Goal: Navigation & Orientation: Find specific page/section

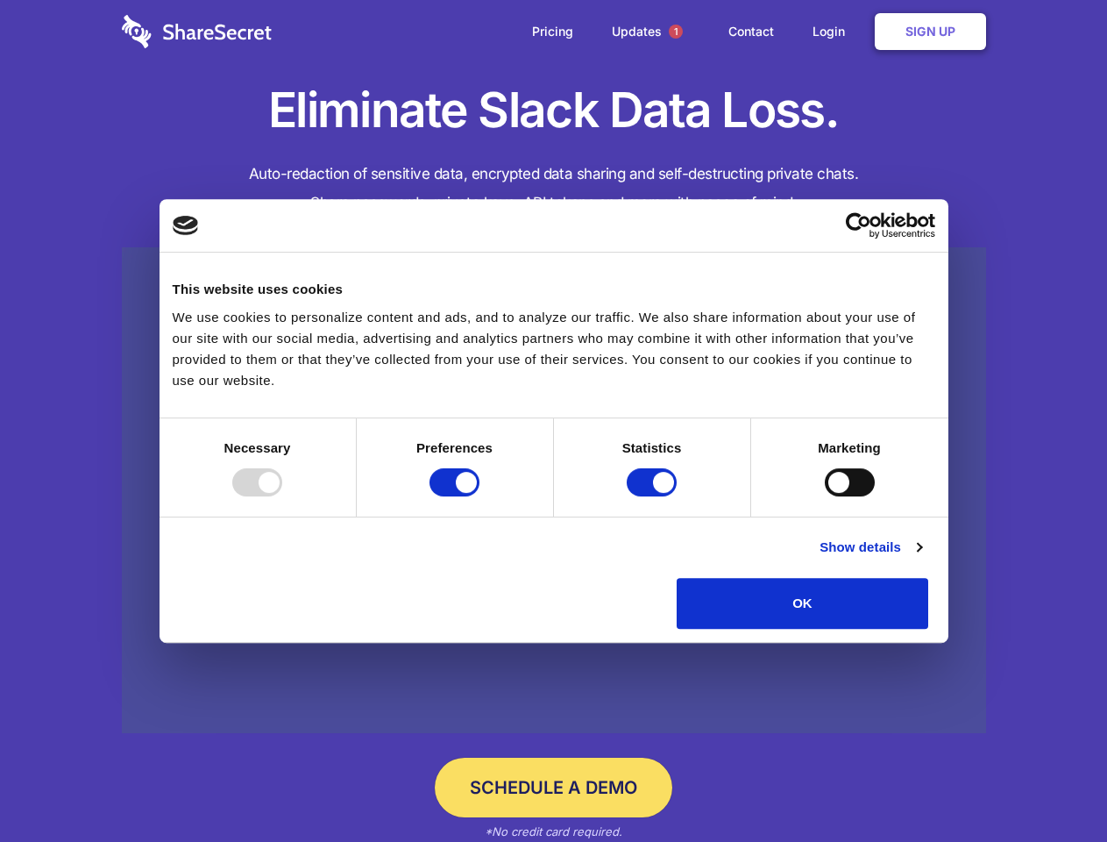
click at [282, 496] on div at bounding box center [257, 482] width 50 height 28
click at [480, 496] on input "Preferences" at bounding box center [455, 482] width 50 height 28
checkbox input "false"
click at [654, 496] on input "Statistics" at bounding box center [652, 482] width 50 height 28
checkbox input "false"
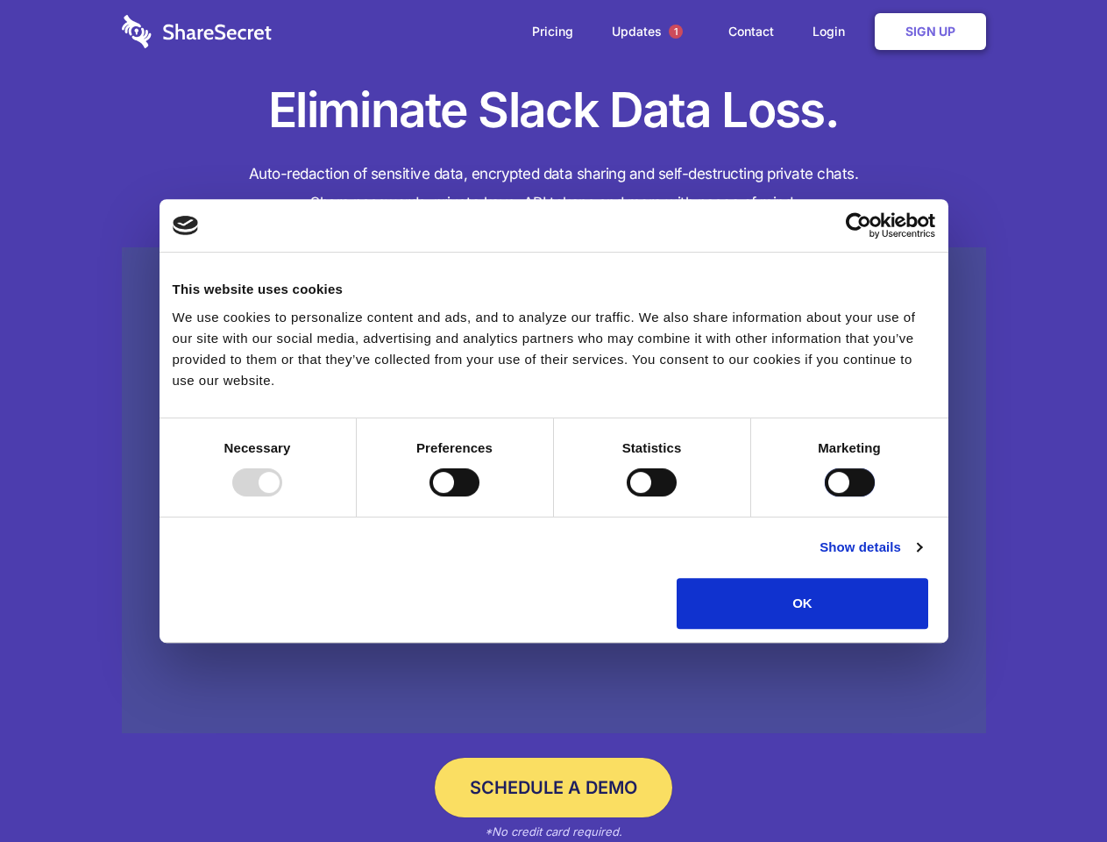
click at [825, 496] on input "Marketing" at bounding box center [850, 482] width 50 height 28
checkbox input "true"
click at [921, 558] on link "Show details" at bounding box center [871, 547] width 102 height 21
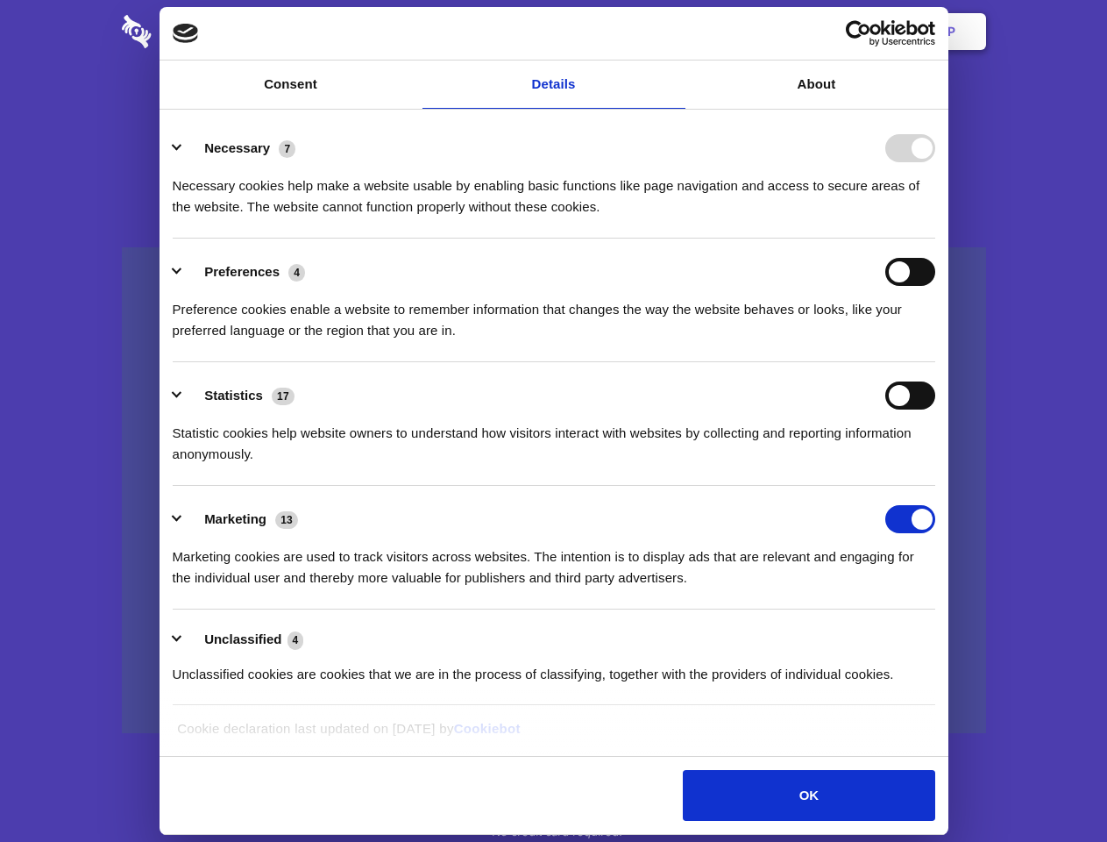
click at [935, 238] on li "Necessary 7 Necessary cookies help make a website usable by enabling basic func…" at bounding box center [554, 177] width 763 height 124
click at [675, 32] on span "1" at bounding box center [676, 32] width 14 height 14
